Goal: Navigation & Orientation: Go to known website

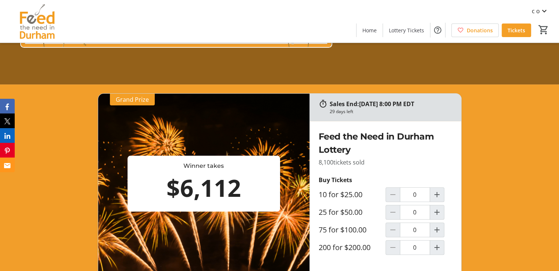
scroll to position [188, 0]
